Goal: Book appointment/travel/reservation

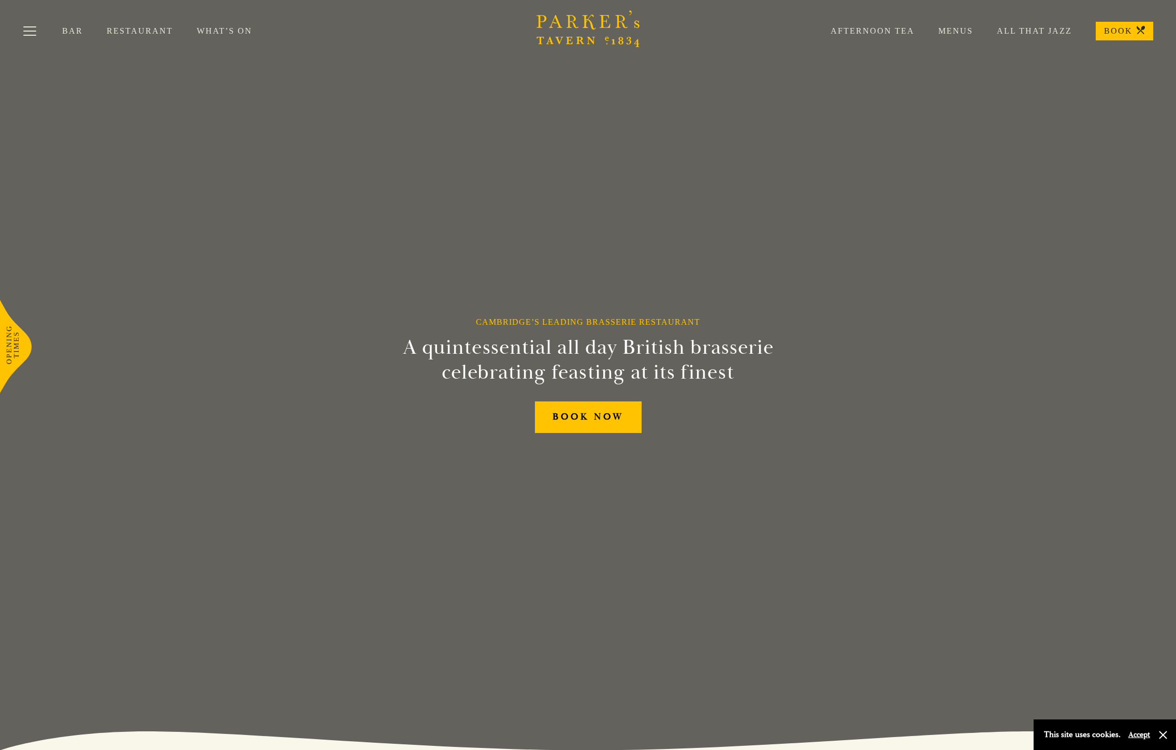
click at [964, 34] on link "Menus" at bounding box center [944, 31] width 59 height 10
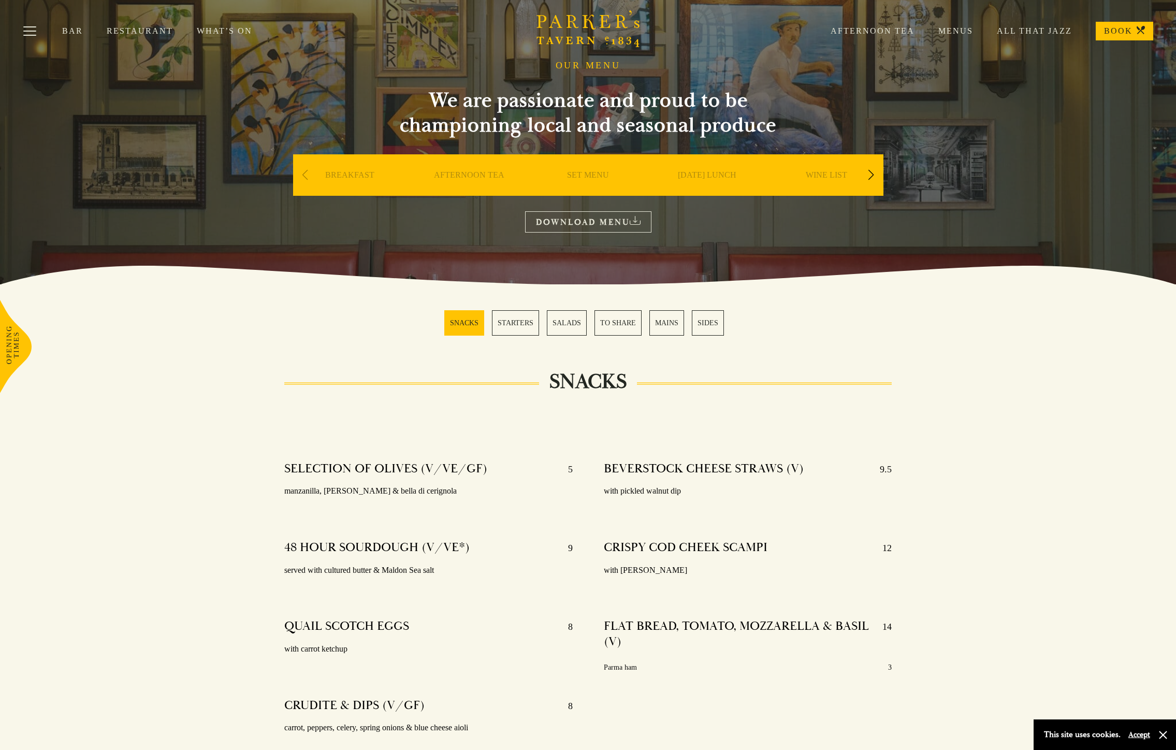
scroll to position [189, 0]
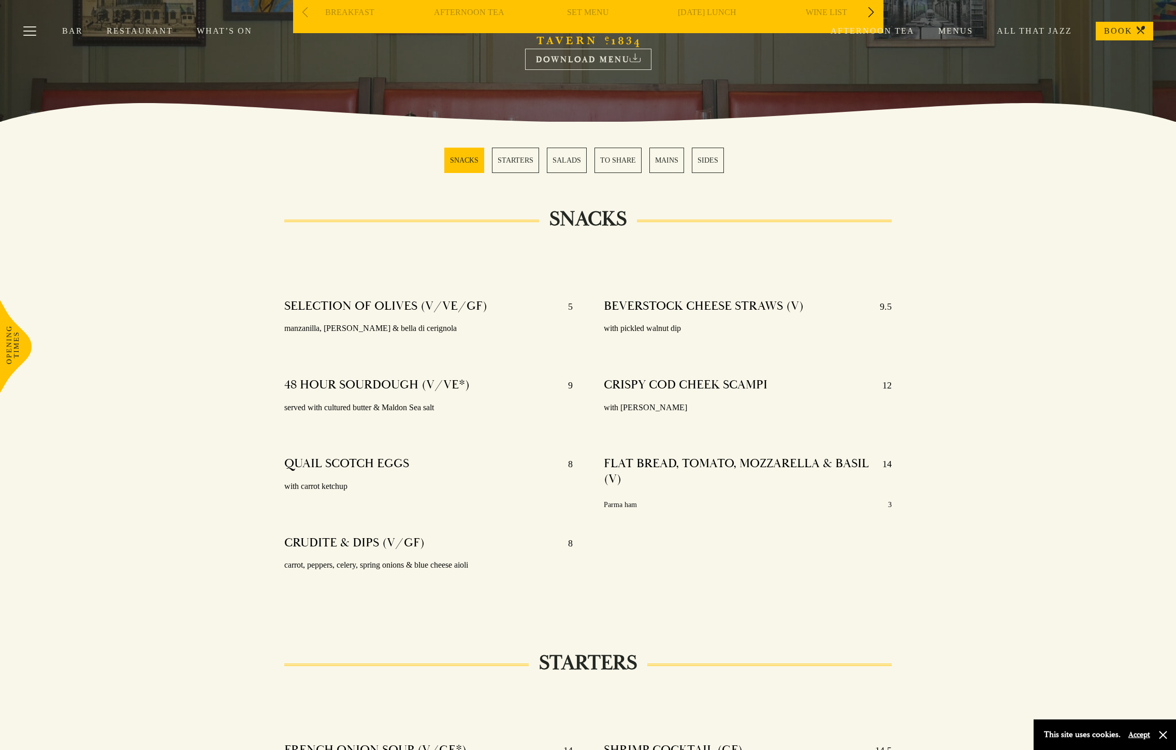
click at [671, 162] on link "MAINS" at bounding box center [666, 160] width 35 height 25
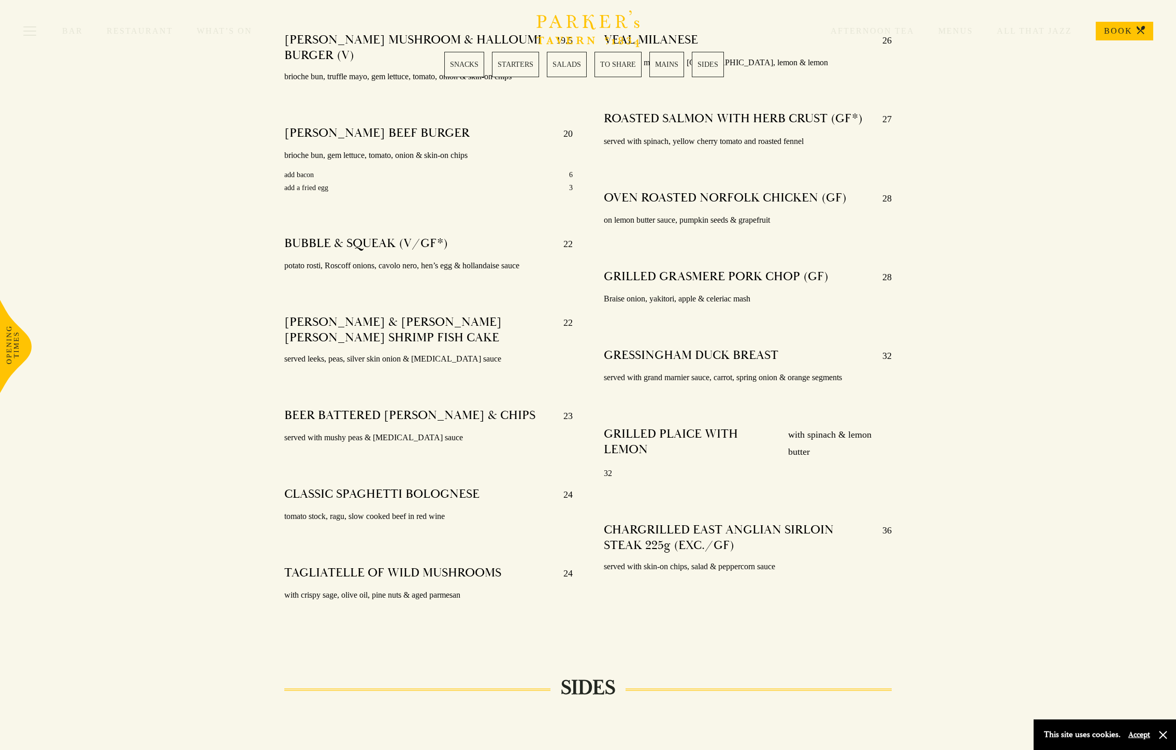
scroll to position [1919, 0]
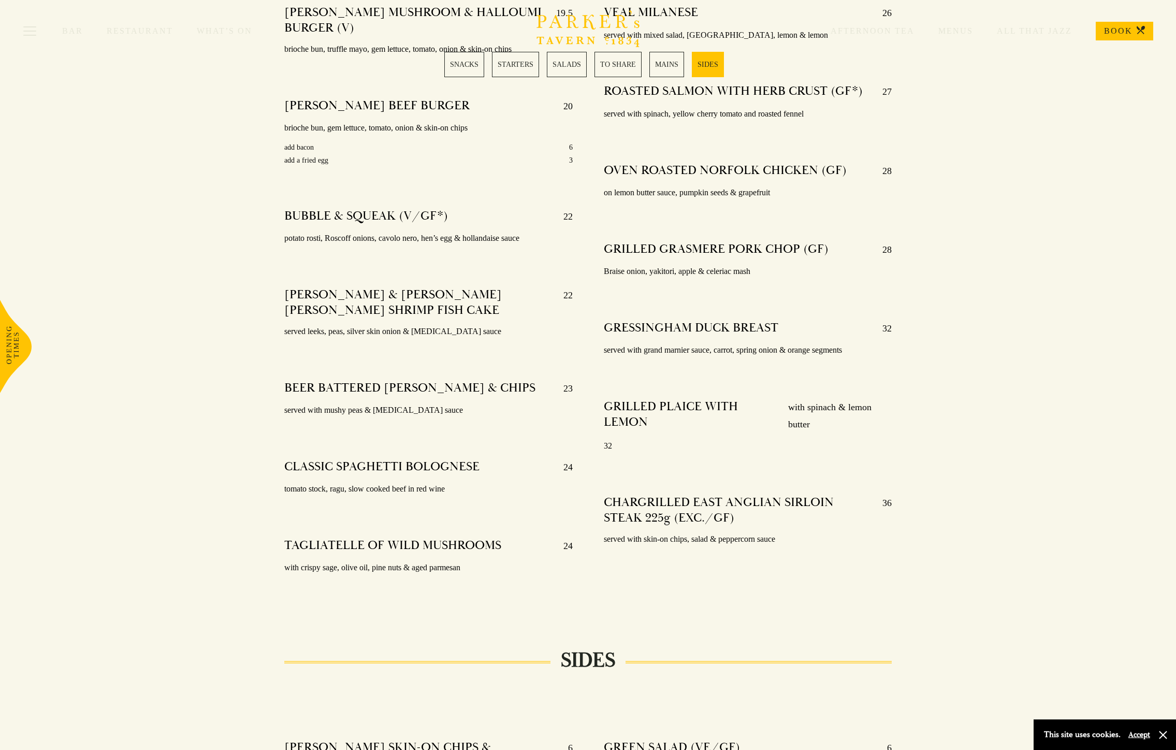
click at [1121, 35] on link "BOOK" at bounding box center [1124, 31] width 57 height 19
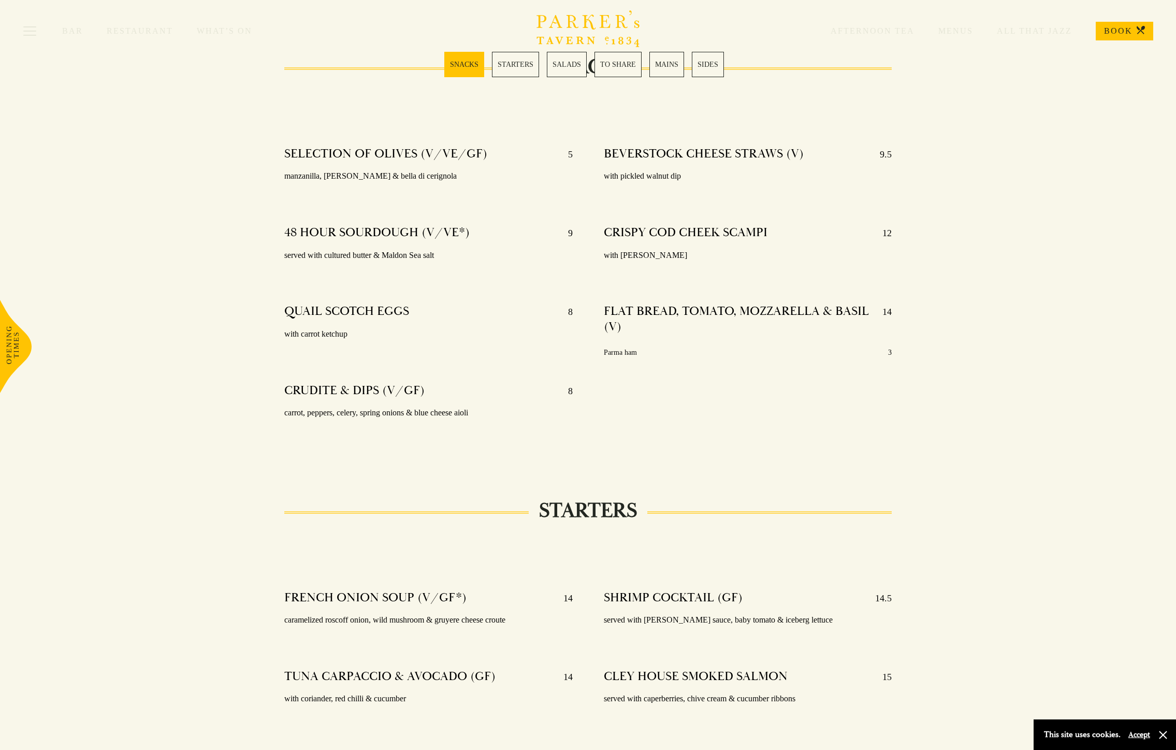
scroll to position [0, 0]
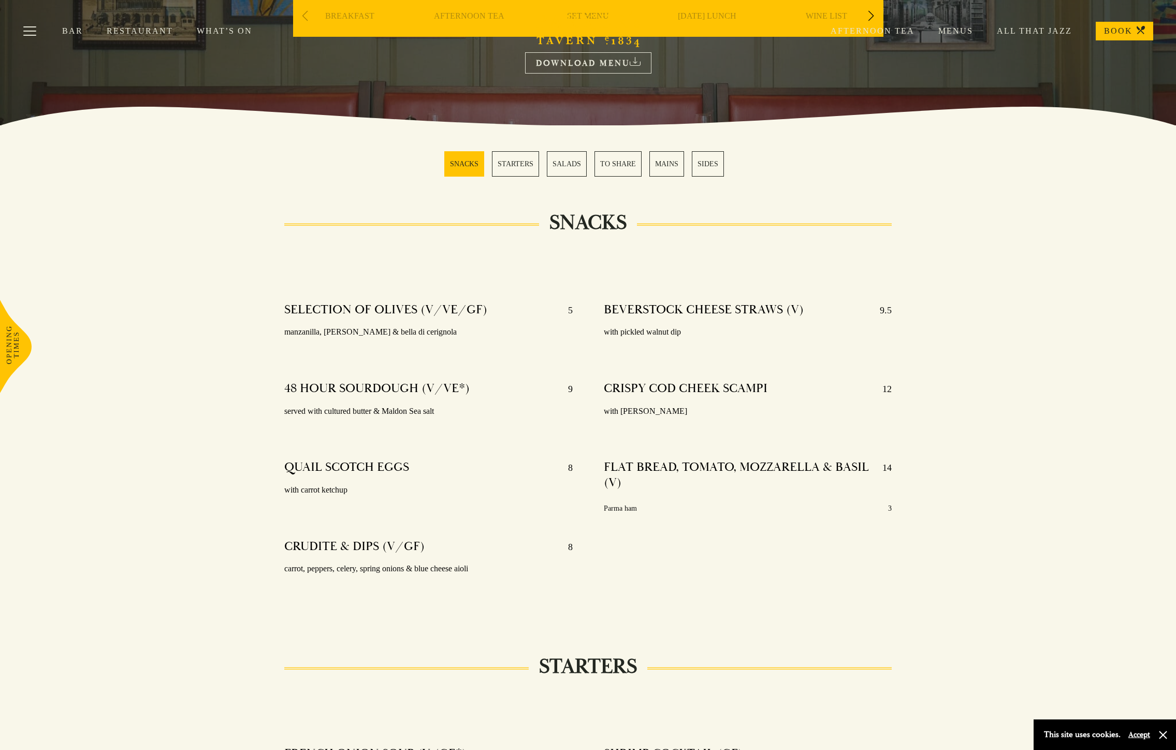
scroll to position [189, 0]
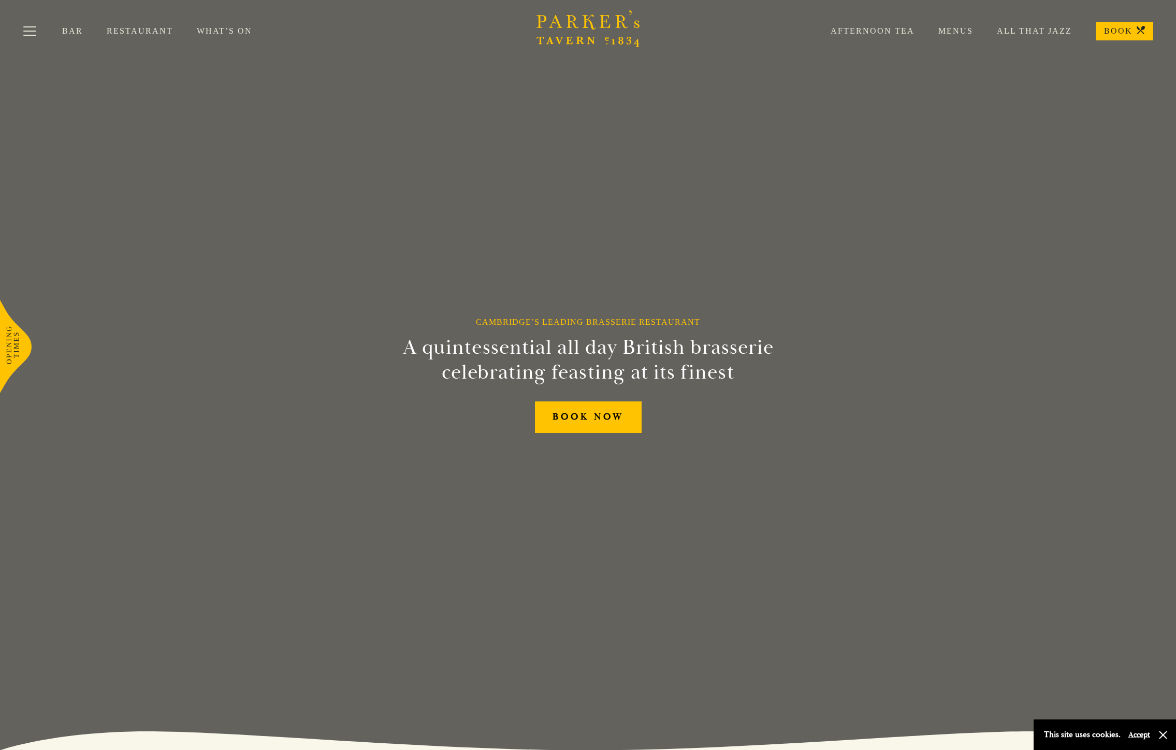
drag, startPoint x: 273, startPoint y: 276, endPoint x: 263, endPoint y: 270, distance: 11.8
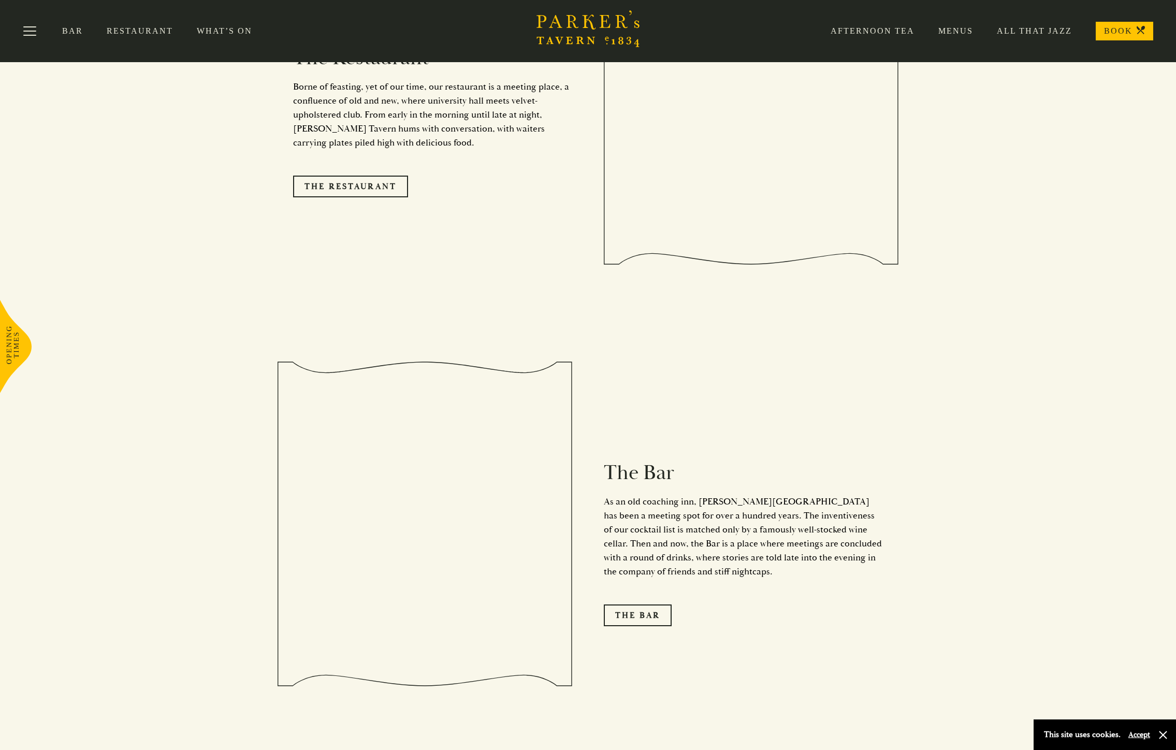
scroll to position [1104, 0]
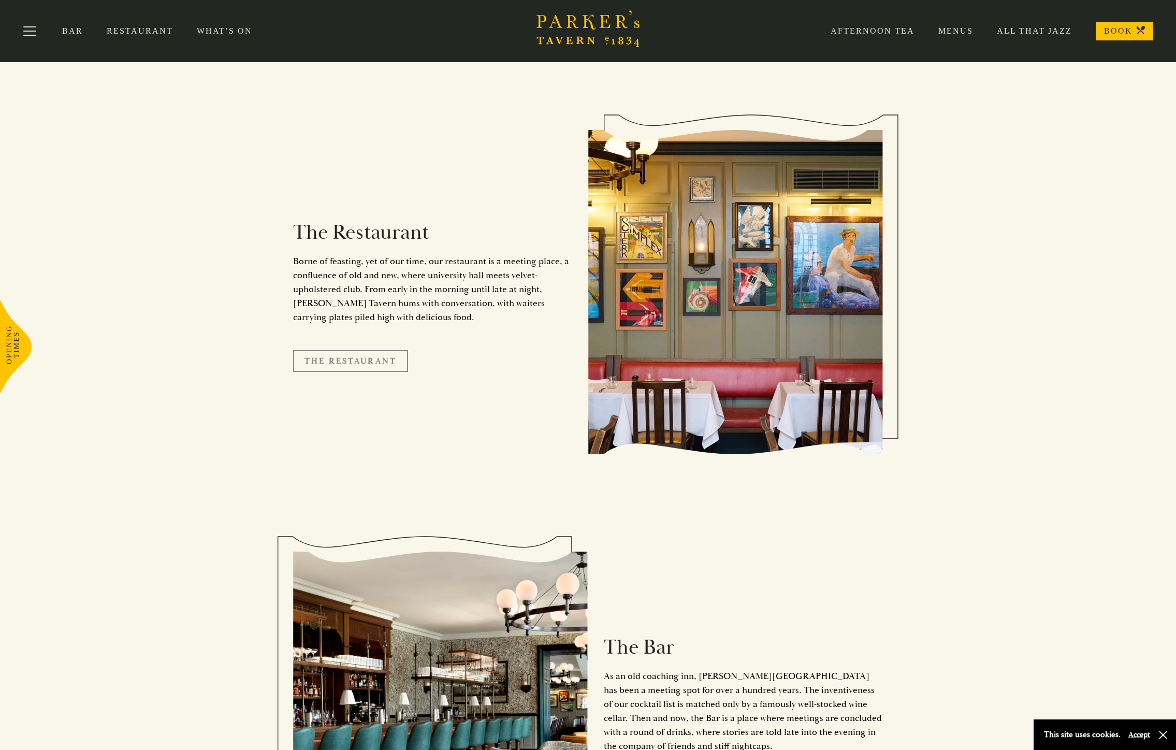
click at [370, 350] on link "The Restaurant" at bounding box center [350, 361] width 115 height 22
